Goal: Task Accomplishment & Management: Manage account settings

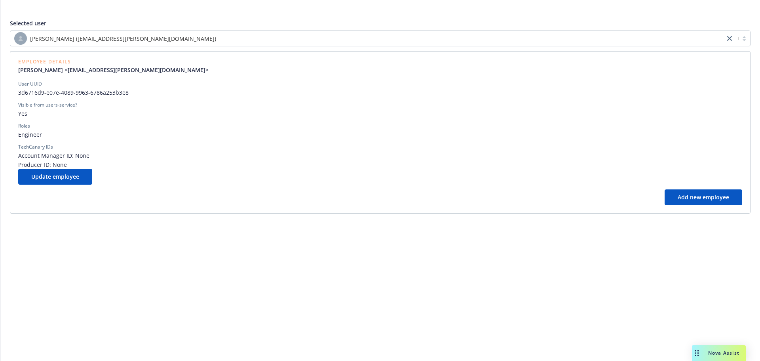
click at [216, 44] on div "[PERSON_NAME] ([EMAIL_ADDRESS][PERSON_NAME][DOMAIN_NAME])" at bounding box center [367, 38] width 707 height 13
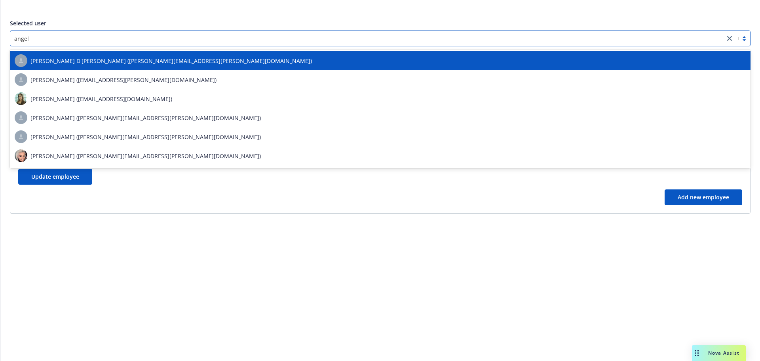
type input "angeli"
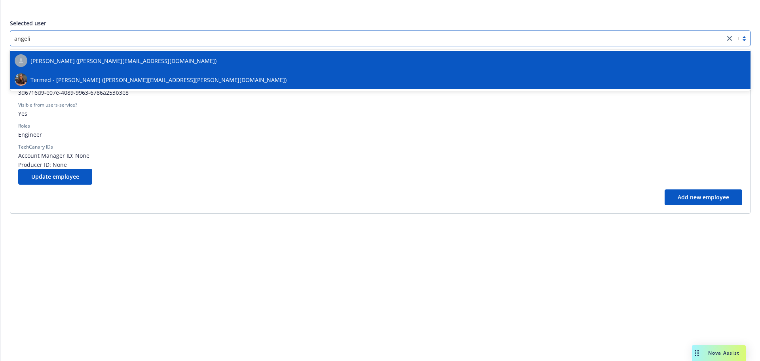
click at [176, 76] on span "Termed - [PERSON_NAME] ([PERSON_NAME][EMAIL_ADDRESS][PERSON_NAME][DOMAIN_NAME])" at bounding box center [158, 80] width 256 height 8
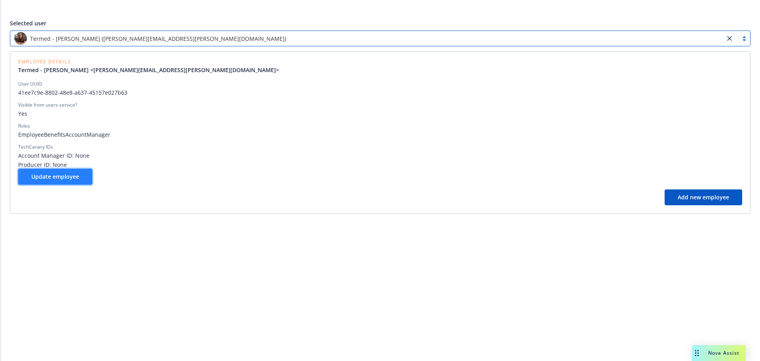
click at [32, 179] on span "Update employee" at bounding box center [55, 177] width 48 height 8
select select "account management"
select select "full-time"
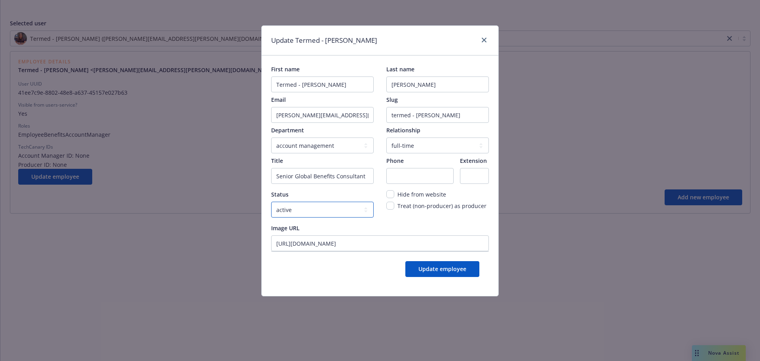
click at [316, 210] on select "active locked" at bounding box center [322, 210] width 103 height 16
select select "locked"
click at [271, 202] on select "active locked" at bounding box center [322, 210] width 103 height 16
click at [448, 275] on button "Update employee" at bounding box center [443, 269] width 74 height 16
